Goal: Check status

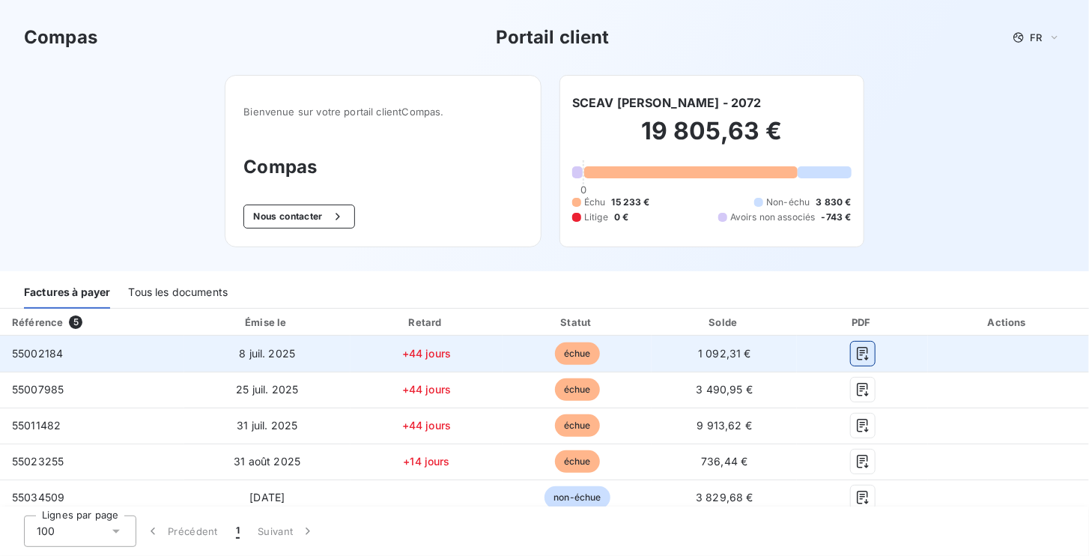
click at [855, 347] on icon "button" at bounding box center [862, 353] width 15 height 15
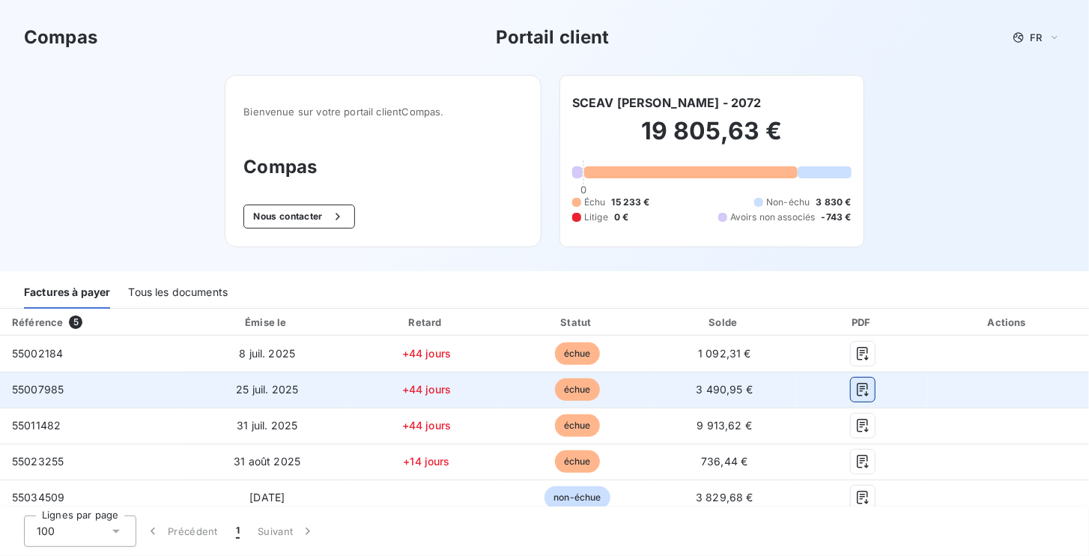
click at [855, 395] on icon "button" at bounding box center [862, 389] width 15 height 15
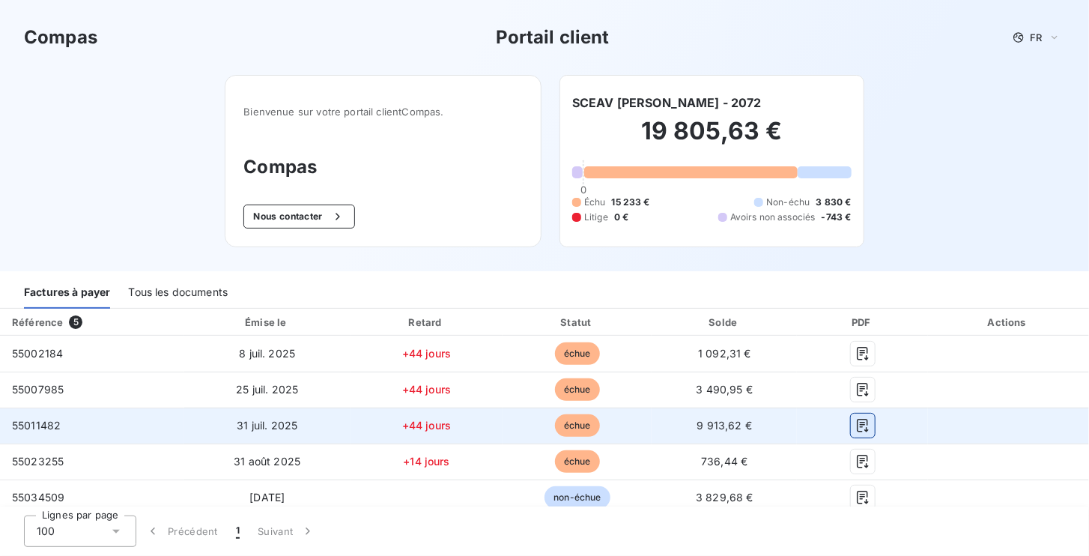
click at [857, 428] on icon "button" at bounding box center [862, 425] width 11 height 13
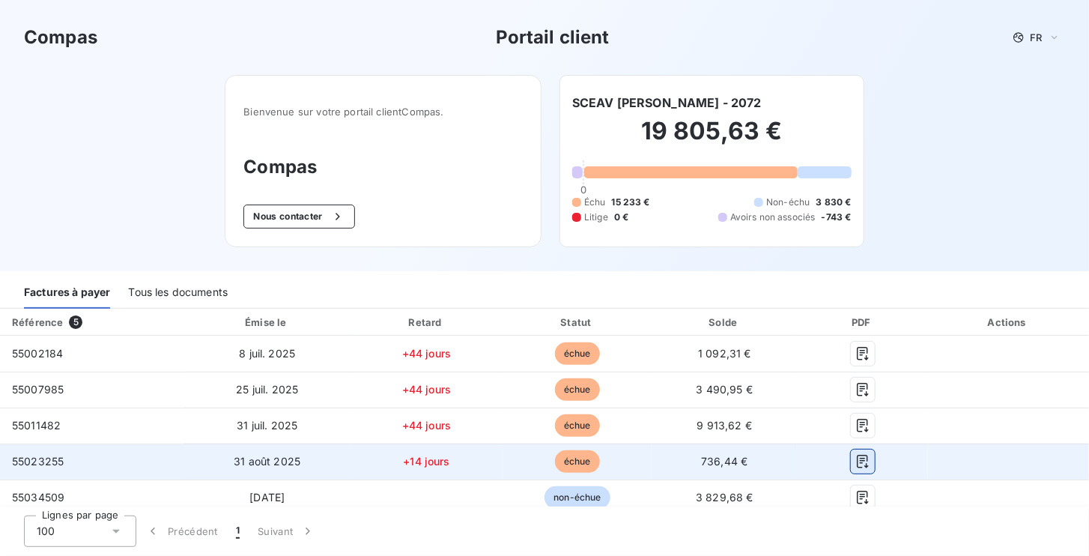
click at [855, 456] on icon "button" at bounding box center [862, 461] width 15 height 15
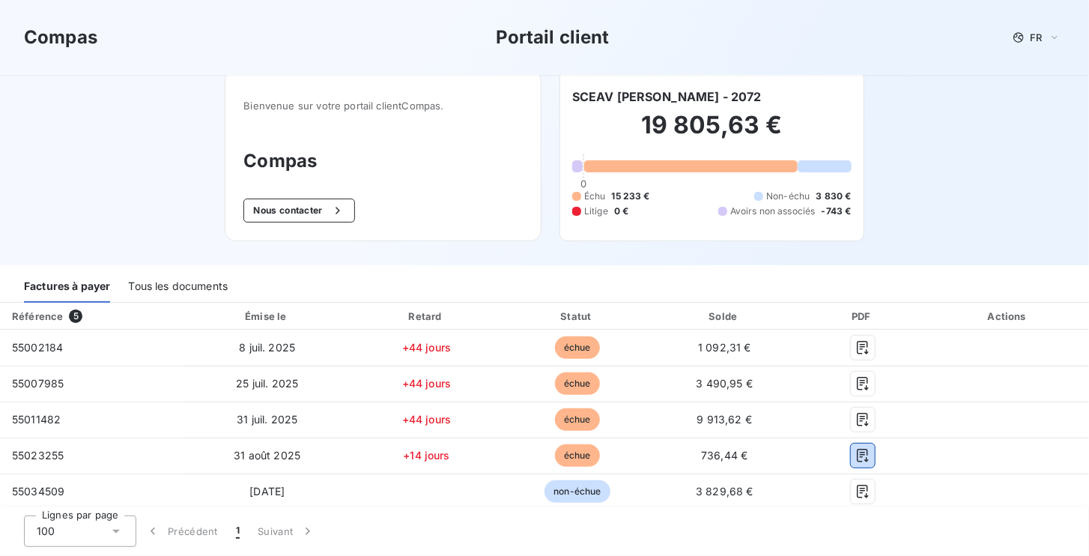
scroll to position [7, 0]
